Goal: Check status

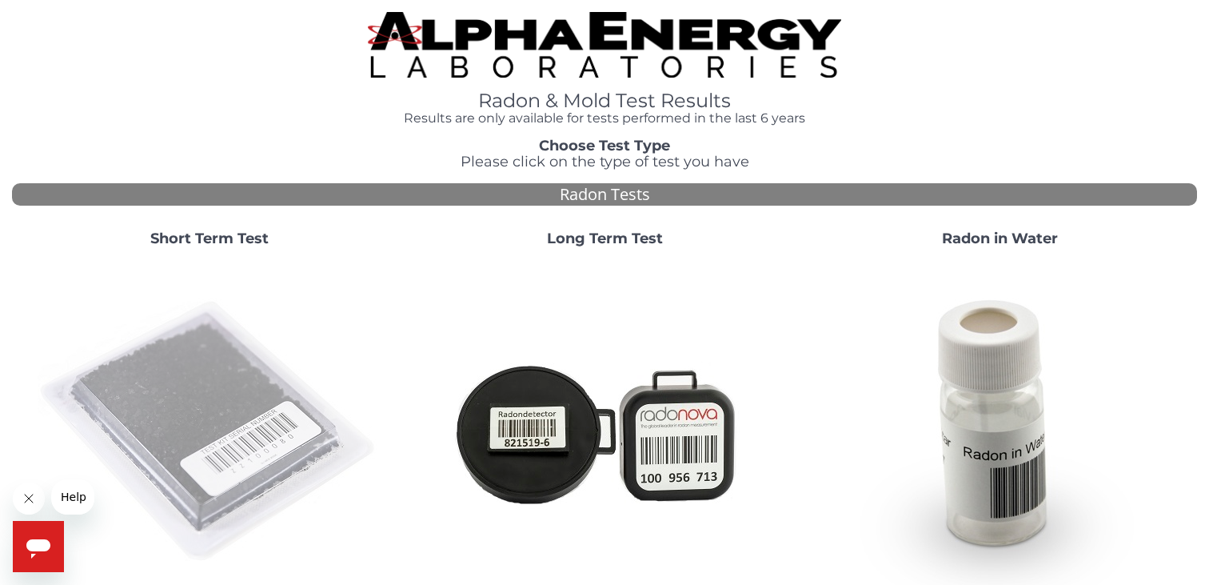
click at [187, 410] on img at bounding box center [210, 432] width 344 height 344
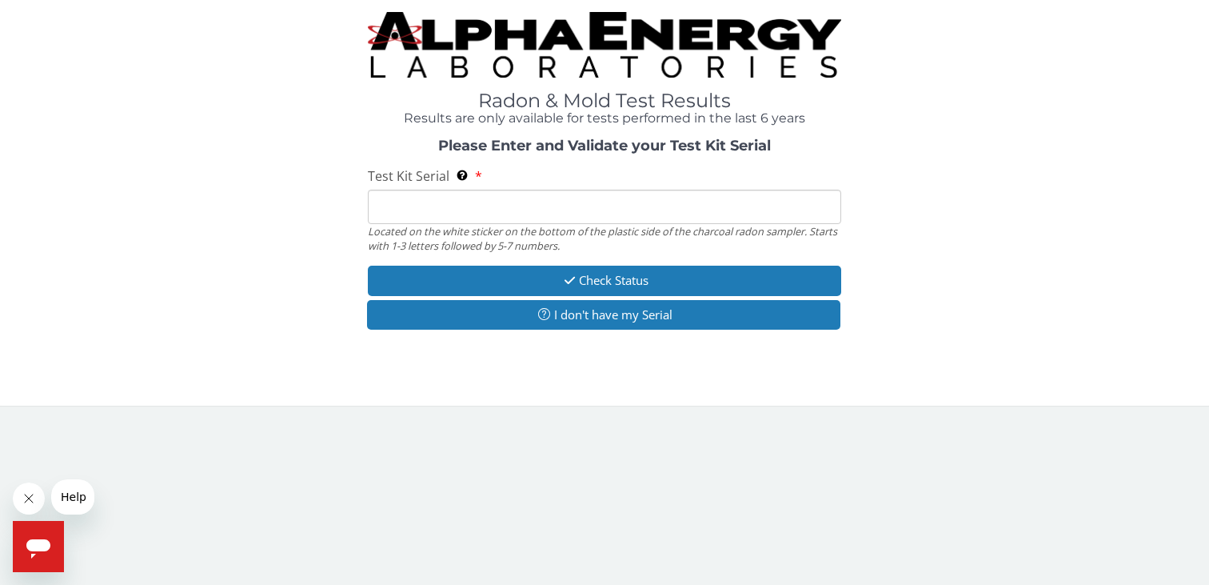
click at [776, 209] on input "Test Kit Serial Located on the white sticker on the bottom of the plastic side …" at bounding box center [605, 207] width 474 height 34
paste input "LR107610"
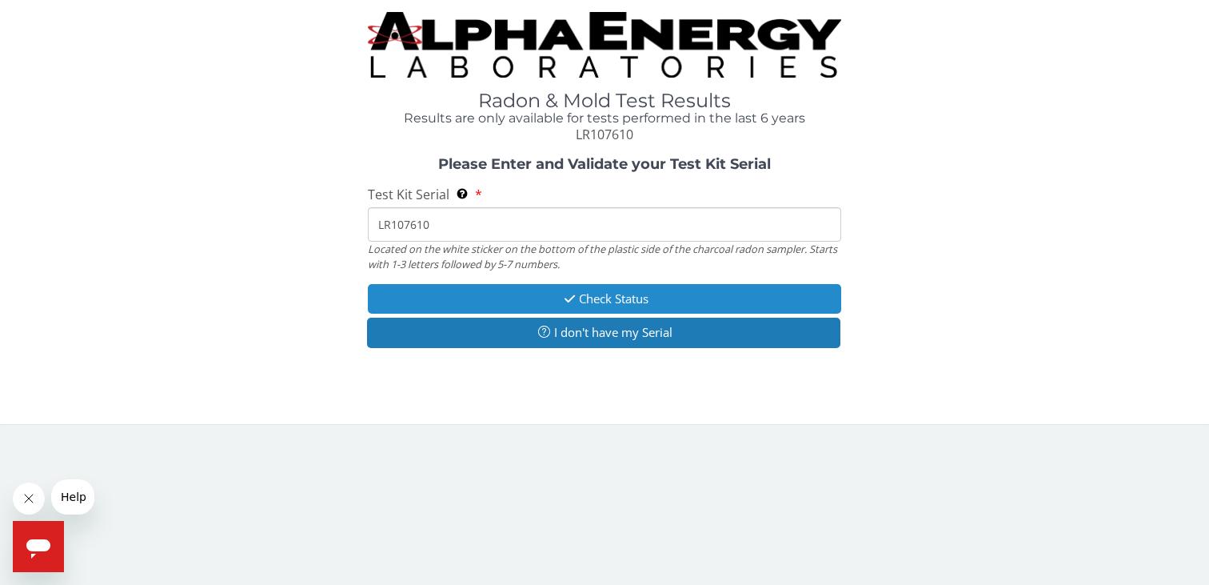
type input "LR107610"
click at [617, 294] on button "Check Status" at bounding box center [605, 299] width 474 height 30
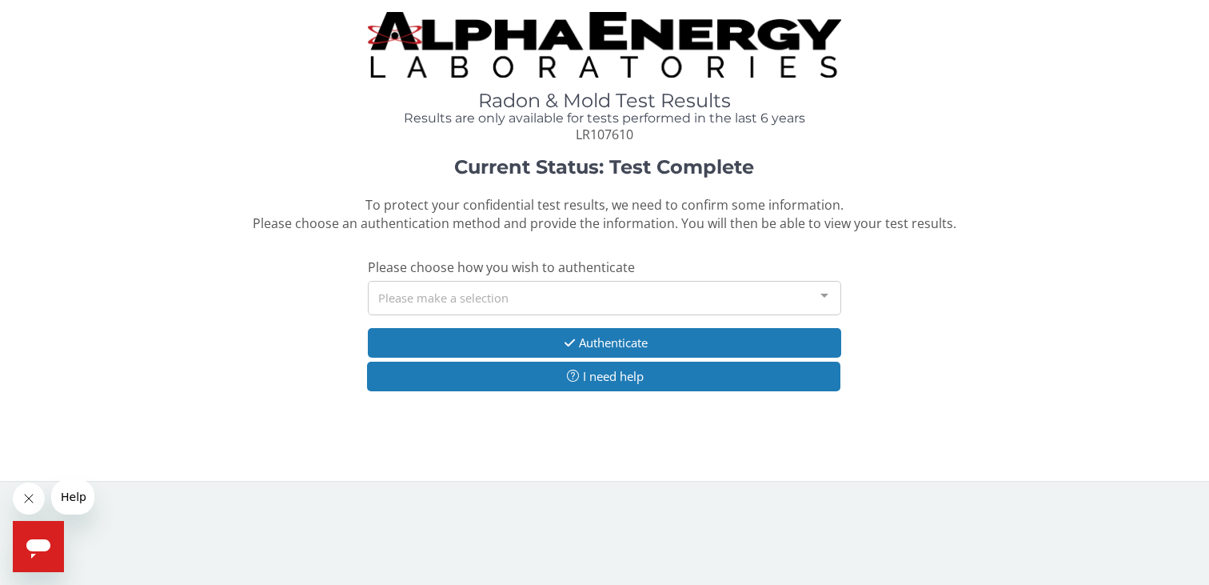
click at [527, 297] on div "Please make a selection" at bounding box center [605, 298] width 474 height 34
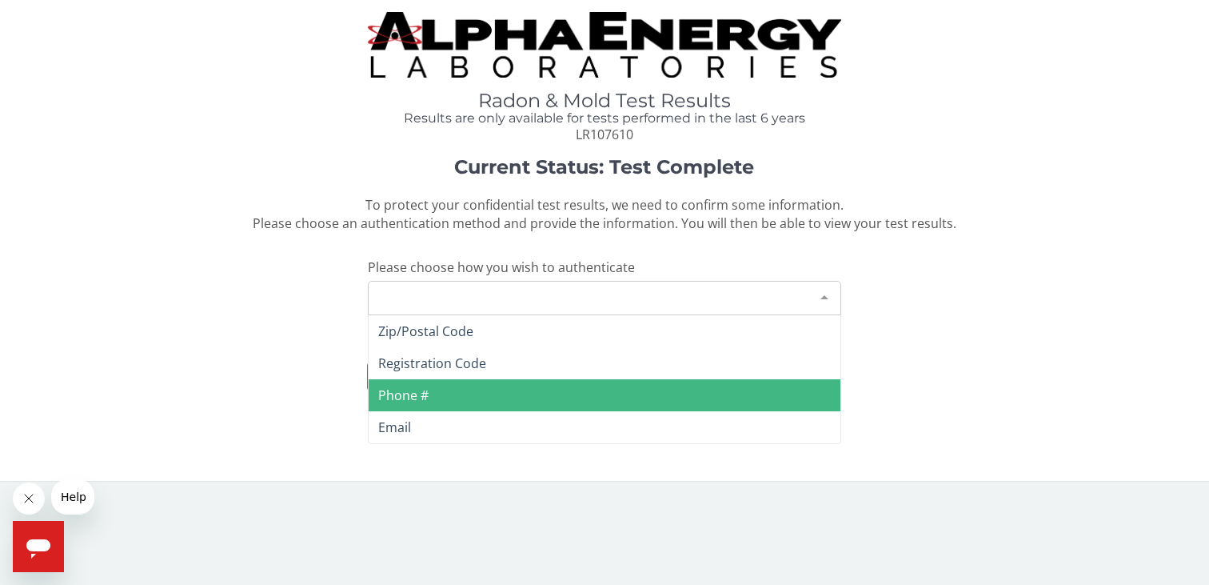
click at [501, 390] on span "Phone #" at bounding box center [605, 395] width 473 height 32
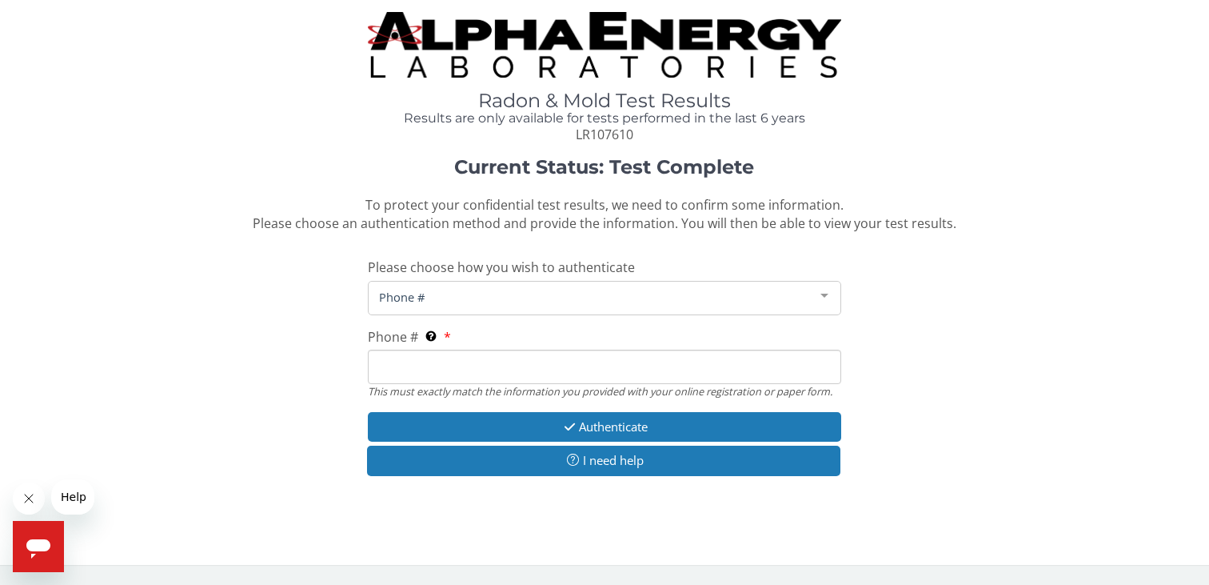
click at [491, 368] on input "Phone # This must exactly match the information you provided with your online r…" at bounding box center [605, 366] width 474 height 34
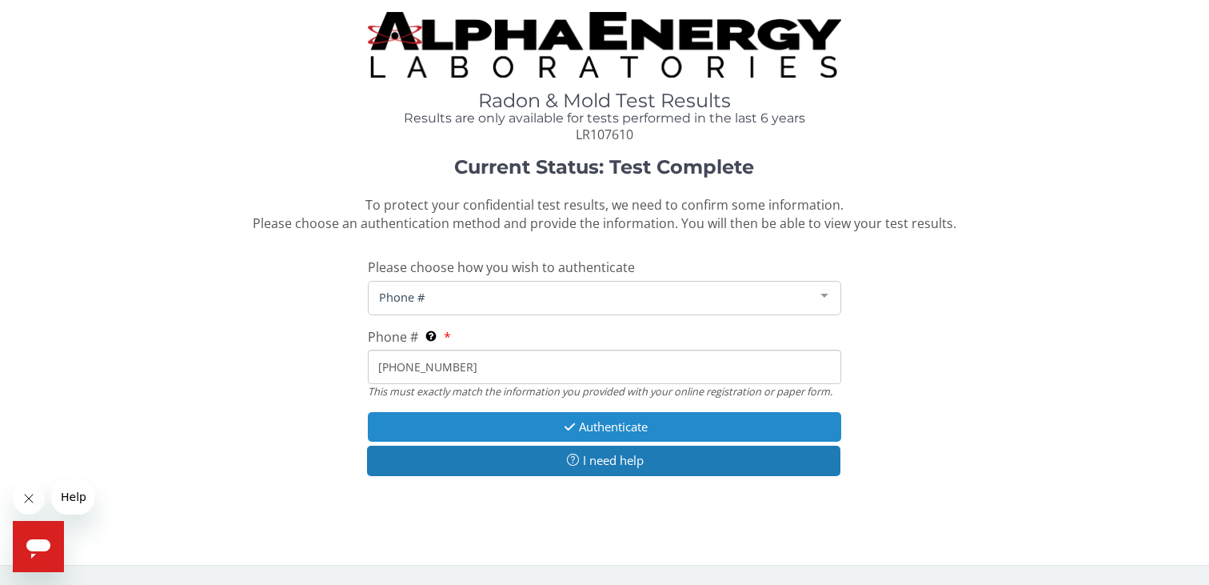
type input "[PHONE_NUMBER]"
click at [516, 421] on button "Authenticate" at bounding box center [605, 427] width 474 height 30
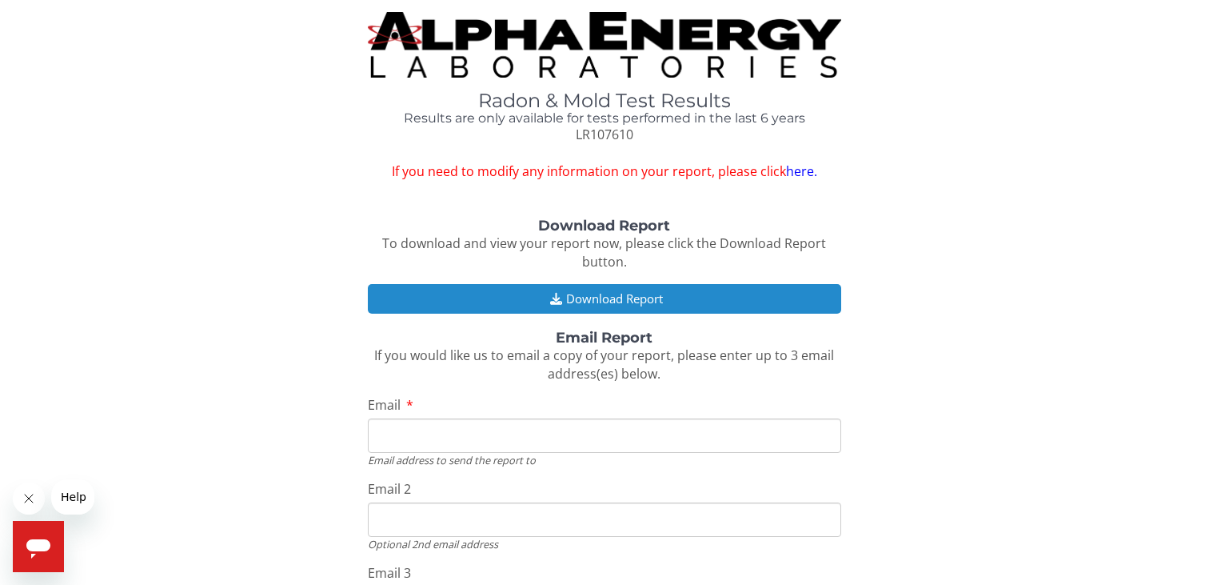
click at [505, 293] on button "Download Report" at bounding box center [605, 299] width 474 height 30
